Goal: Information Seeking & Learning: Find specific fact

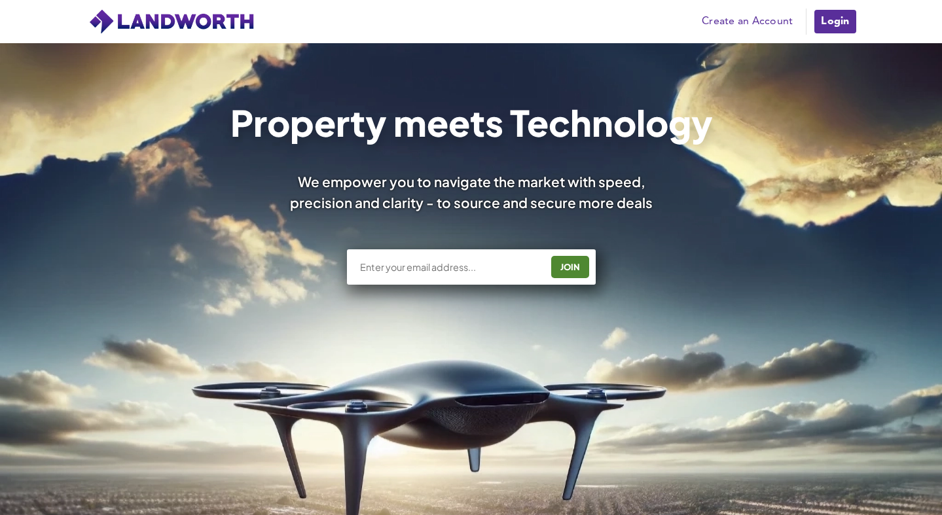
click at [840, 16] on link "Login" at bounding box center [835, 22] width 44 height 26
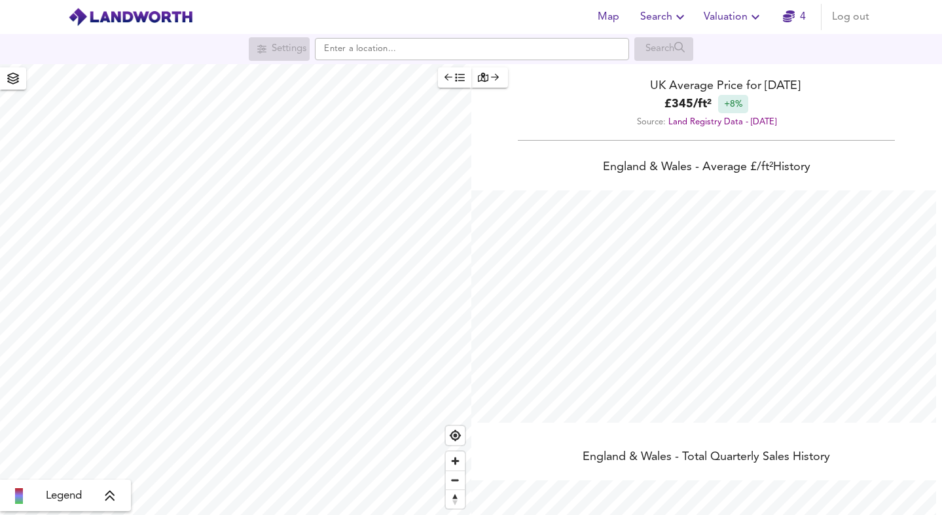
scroll to position [515, 942]
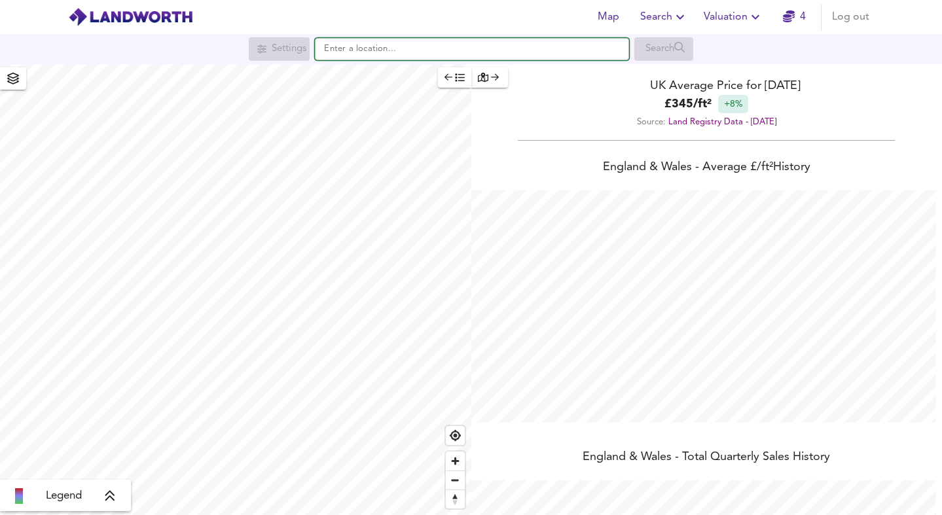
click at [340, 45] on input "text" at bounding box center [472, 49] width 314 height 22
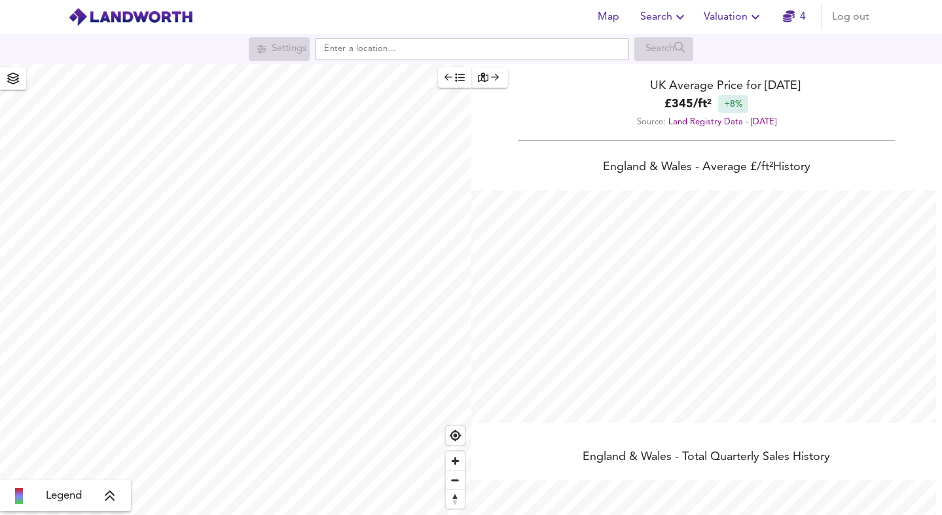
click at [652, 19] on span "Search" at bounding box center [664, 17] width 48 height 18
click at [651, 63] on li "Search History" at bounding box center [664, 71] width 130 height 24
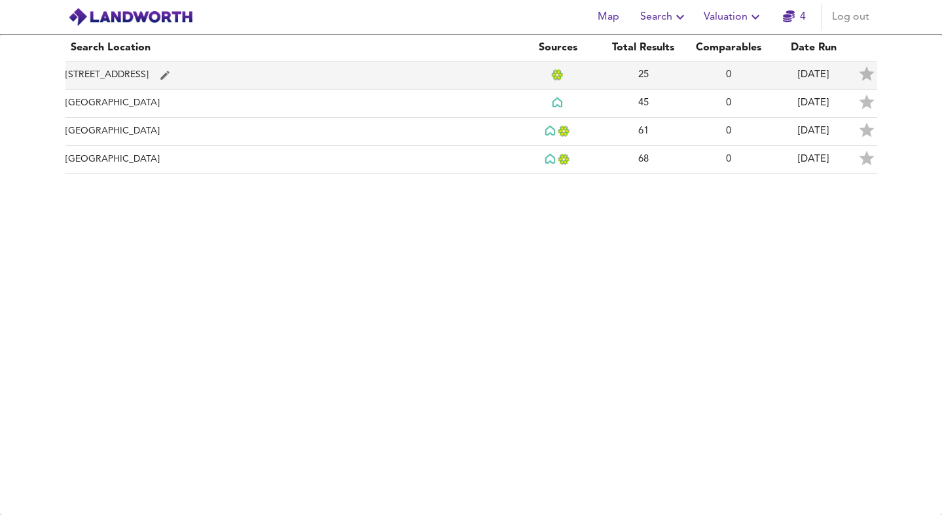
click at [272, 79] on td "[STREET_ADDRESS]" at bounding box center [290, 76] width 450 height 28
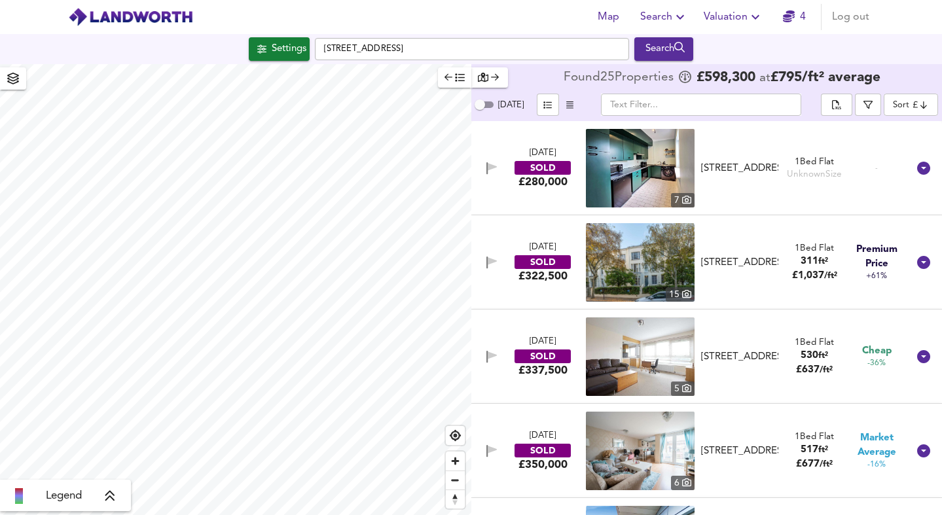
checkbox input "false"
checkbox input "true"
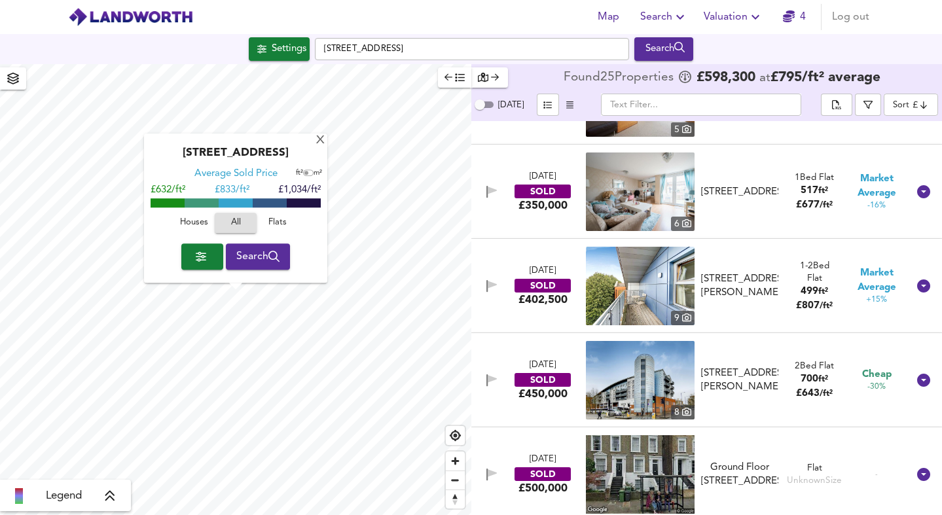
scroll to position [264, 0]
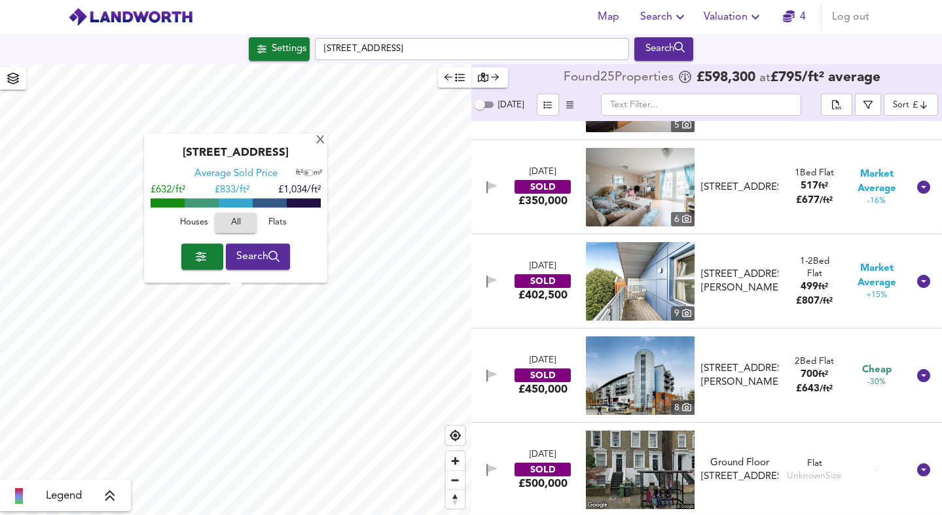
click at [615, 198] on img at bounding box center [640, 187] width 109 height 79
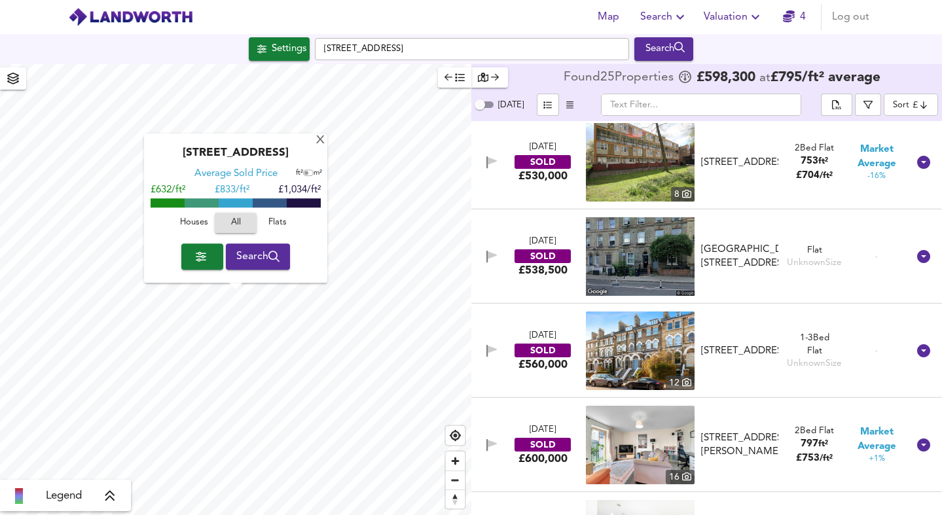
scroll to position [772, 0]
